Goal: Information Seeking & Learning: Learn about a topic

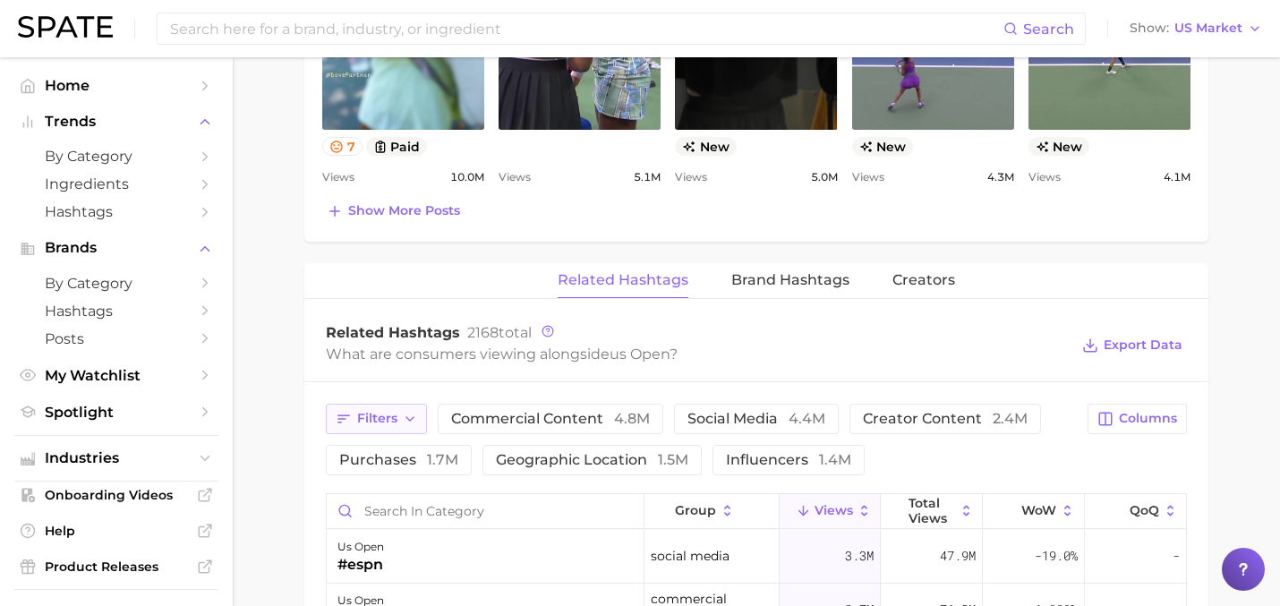
click at [368, 425] on span "Filters" at bounding box center [377, 418] width 40 height 15
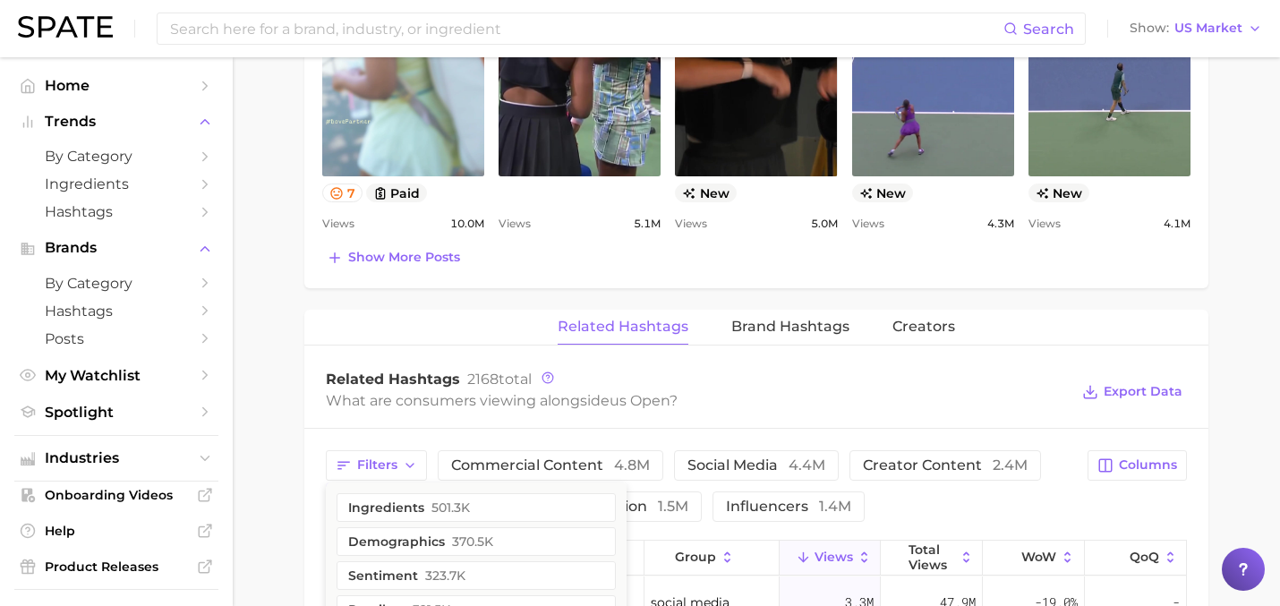
scroll to position [1253, 0]
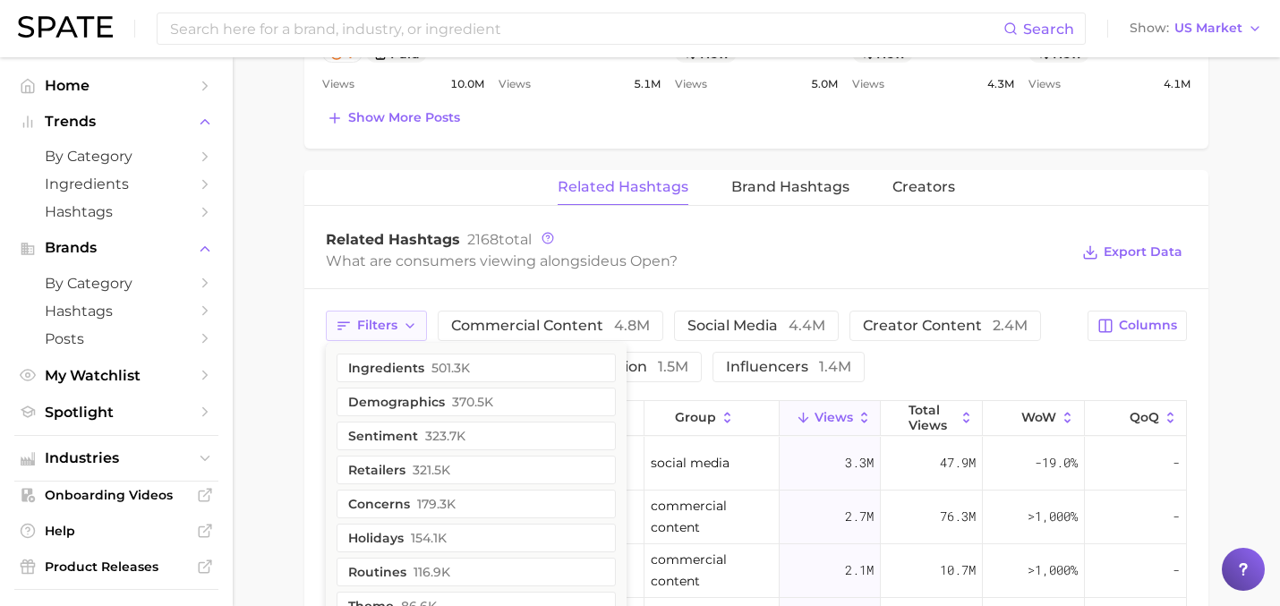
click at [410, 334] on button "Filters" at bounding box center [376, 326] width 101 height 30
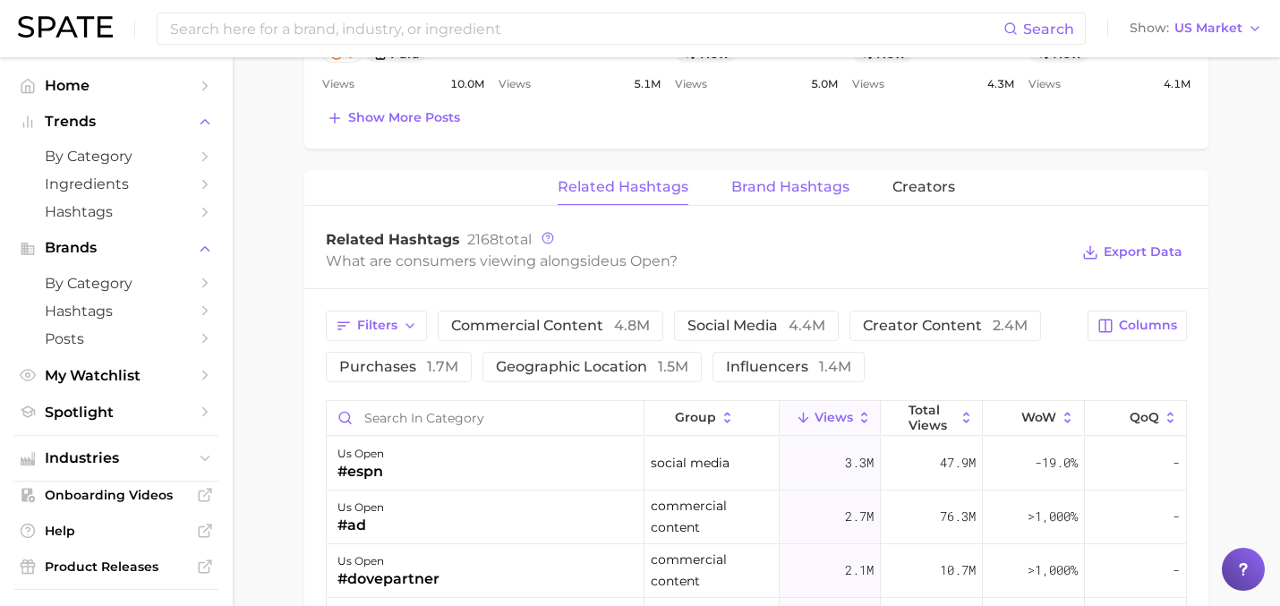
click at [754, 176] on button "Brand Hashtags" at bounding box center [790, 187] width 118 height 35
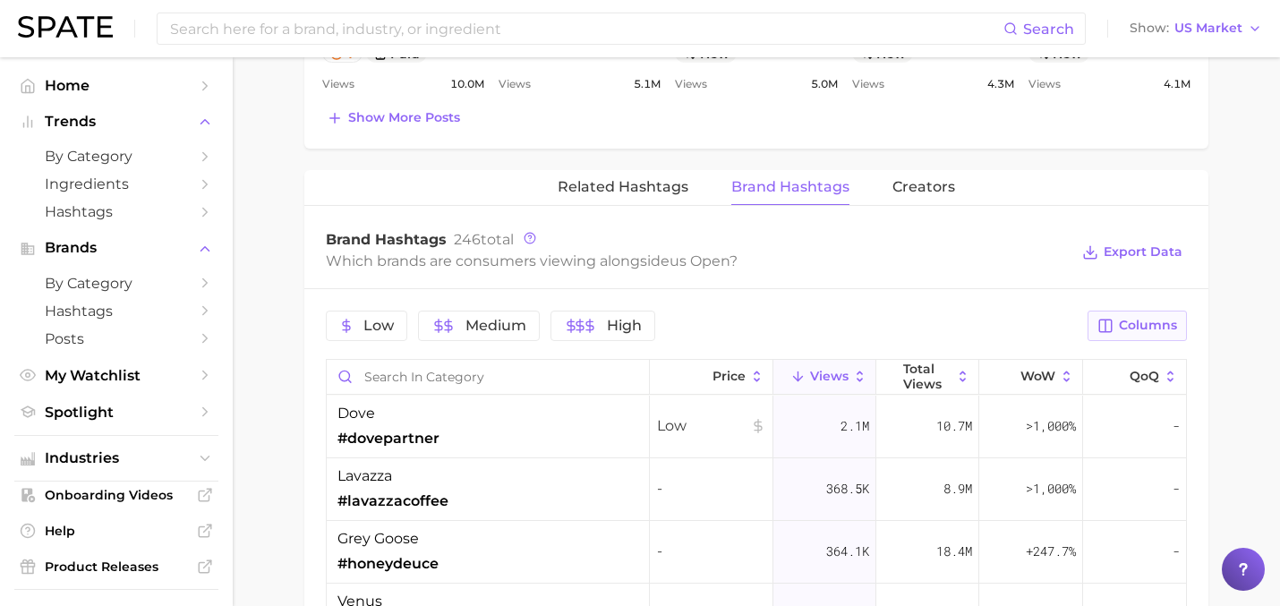
click at [1125, 328] on span "Columns" at bounding box center [1148, 325] width 58 height 15
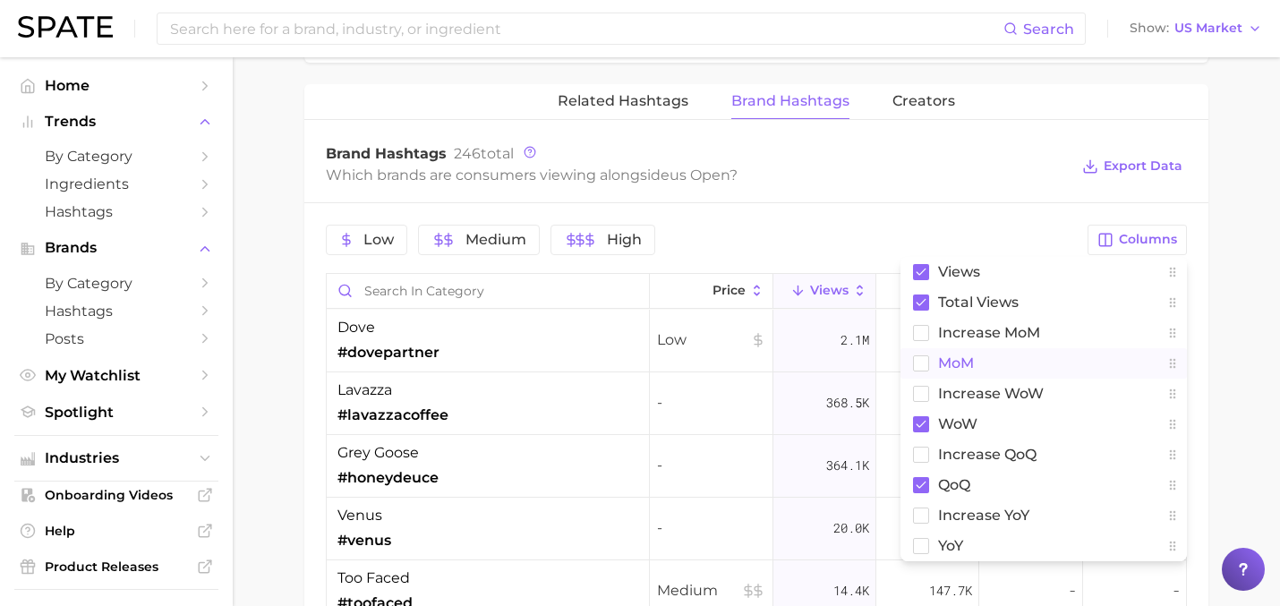
scroll to position [1392, 0]
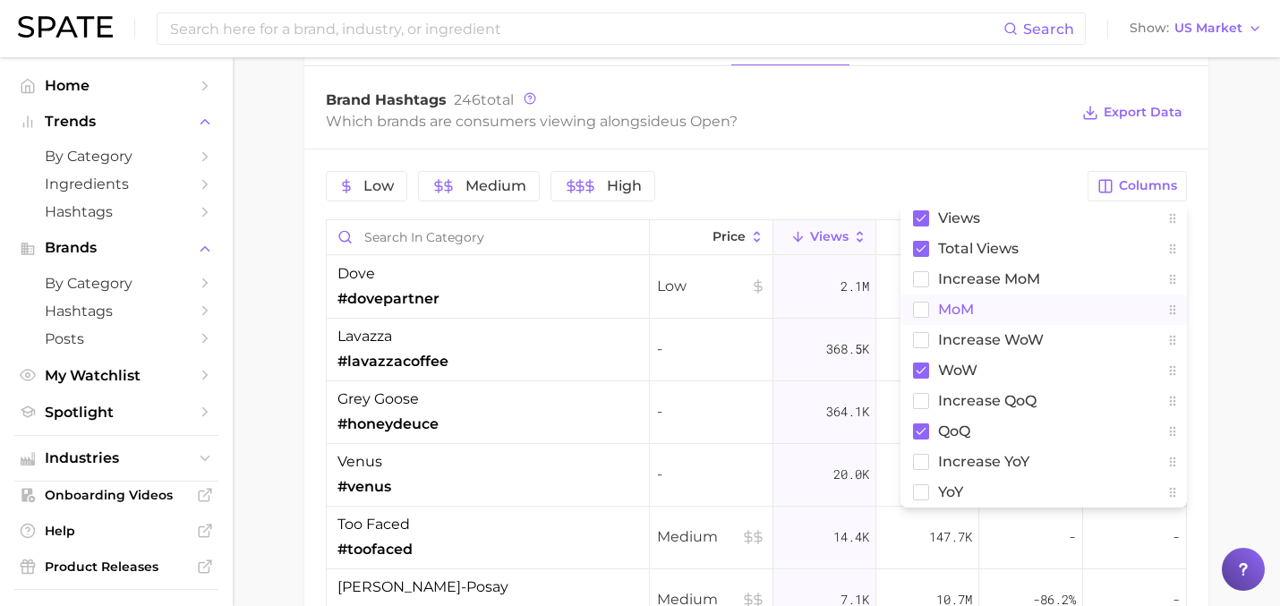
click at [981, 458] on span "increase YoY" at bounding box center [983, 461] width 91 height 15
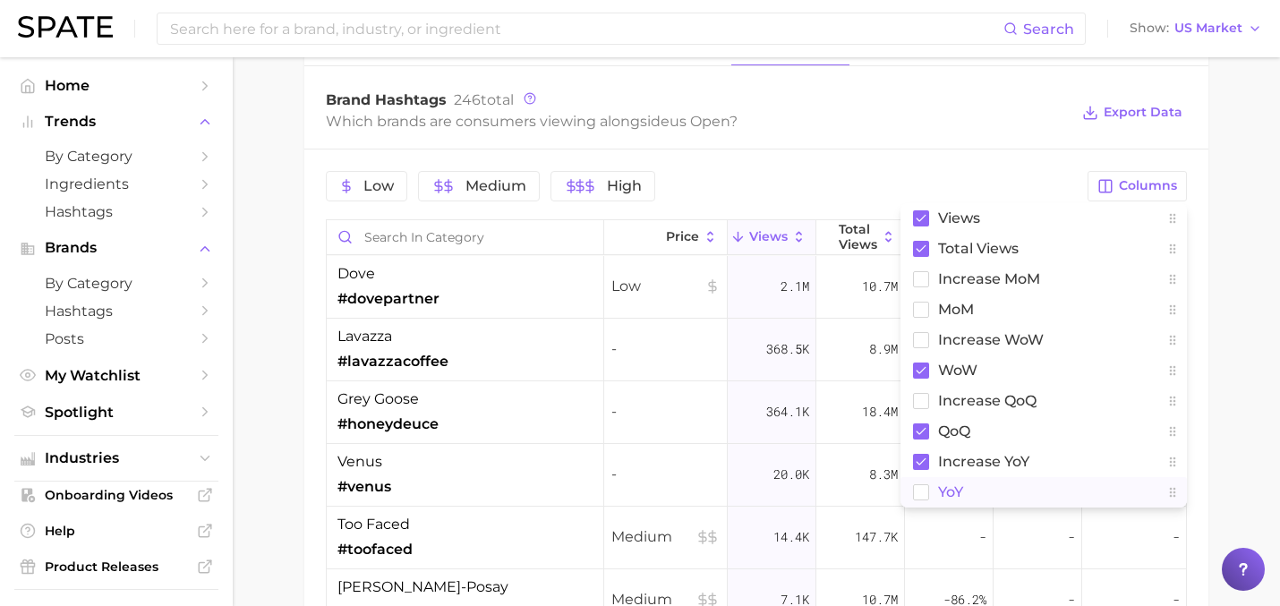
click at [939, 492] on span "YoY" at bounding box center [950, 491] width 25 height 15
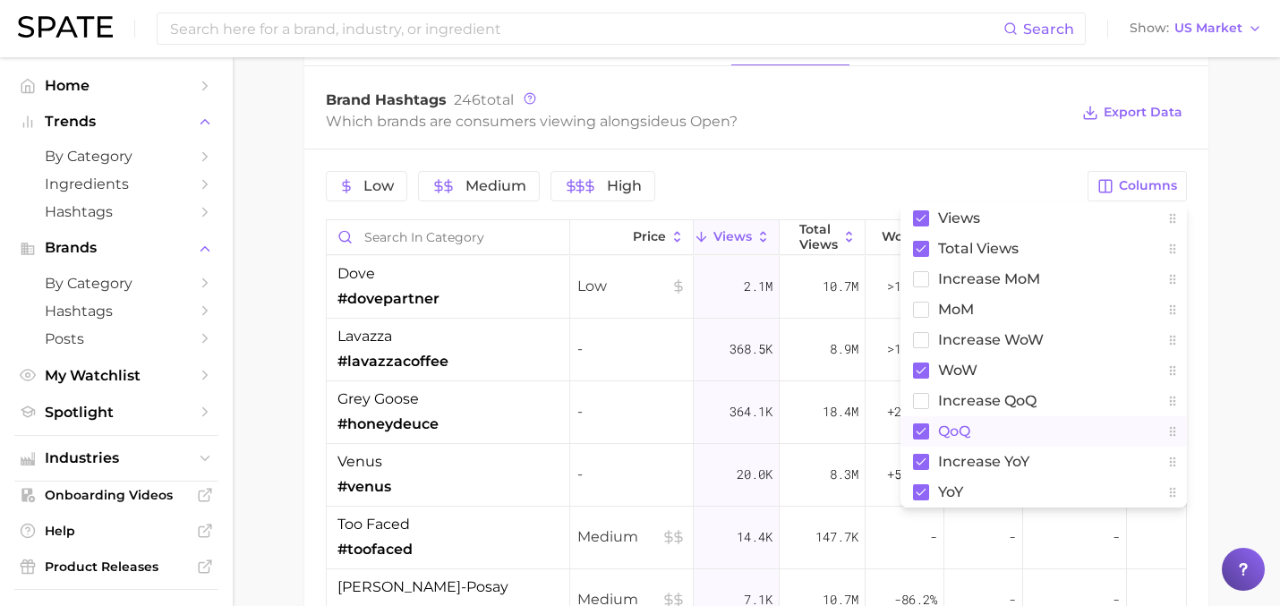
click at [932, 444] on button "QoQ" at bounding box center [1044, 431] width 287 height 30
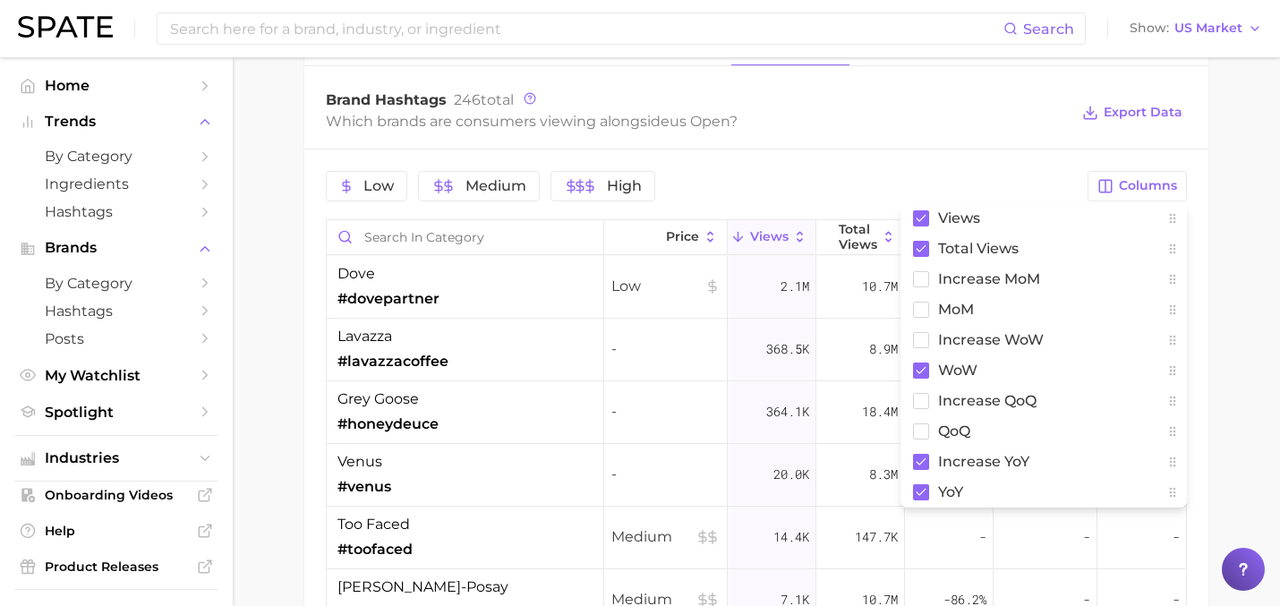
click at [912, 201] on div "Low Medium High Columns Views Total Views increase MoM MoM Increase WoW WoW inc…" at bounding box center [756, 498] width 904 height 697
